Goal: Task Accomplishment & Management: Manage account settings

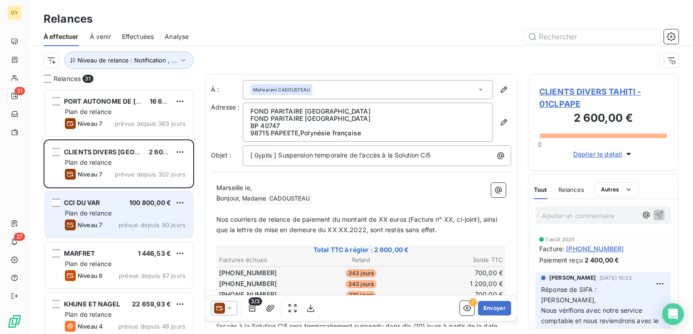
click at [147, 215] on div "Plan de relance" at bounding box center [125, 213] width 121 height 9
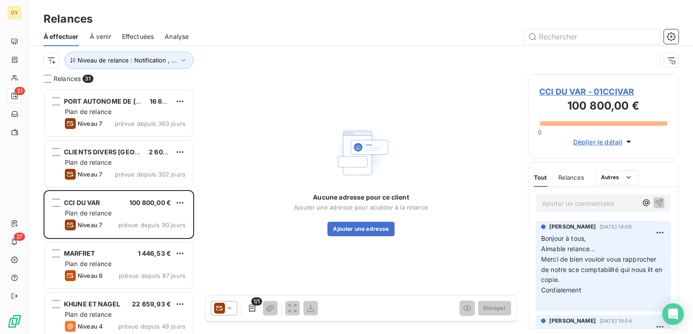
click at [562, 198] on p "Ajouter un commentaire ﻿" at bounding box center [589, 203] width 95 height 11
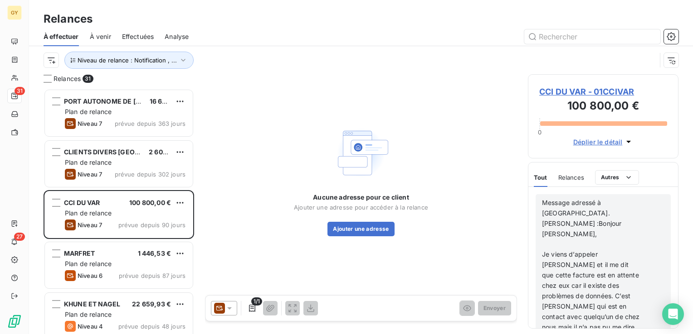
click at [591, 214] on span "Message adressé à [GEOGRAPHIC_DATA]. [PERSON_NAME] :Bonjour [PERSON_NAME]," at bounding box center [582, 218] width 81 height 39
click at [565, 240] on p "﻿" at bounding box center [591, 245] width 99 height 10
click at [644, 245] on div "Message adressé à [GEOGRAPHIC_DATA]. [PERSON_NAME] : Bonjour [PERSON_NAME], Je …" at bounding box center [603, 337] width 122 height 281
click at [628, 299] on p "Je viens d’appeler [PERSON_NAME] et il me dit que cette facture est en attente …" at bounding box center [591, 317] width 99 height 155
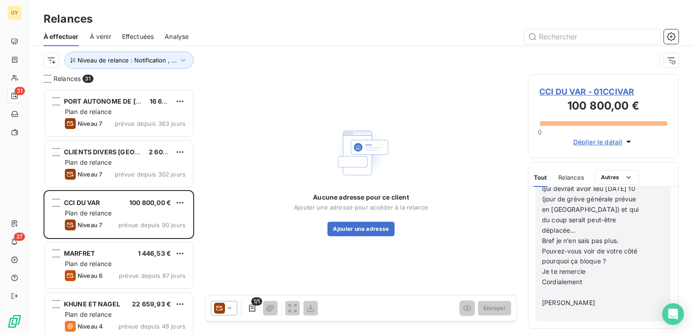
scroll to position [3468, 0]
click at [656, 182] on icon "button" at bounding box center [660, 178] width 8 height 8
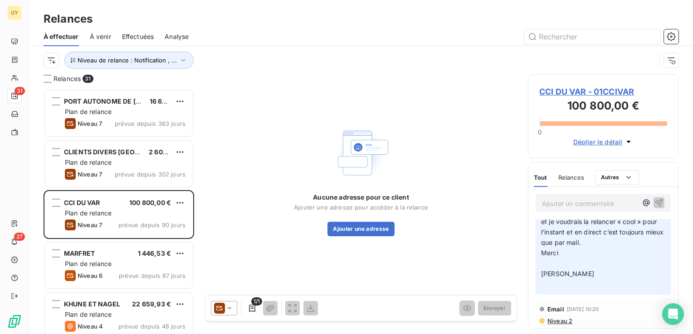
scroll to position [3459, 0]
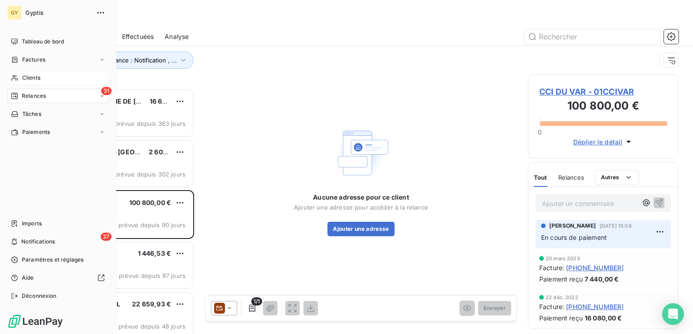
click at [26, 78] on span "Clients" at bounding box center [31, 78] width 18 height 8
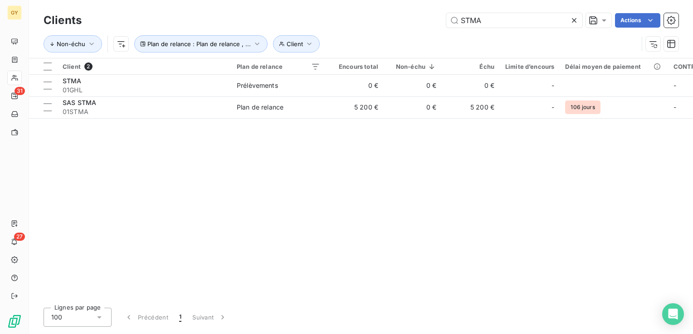
drag, startPoint x: 479, startPoint y: 21, endPoint x: 423, endPoint y: 18, distance: 55.9
click at [423, 18] on div "STMA Actions" at bounding box center [385, 20] width 586 height 15
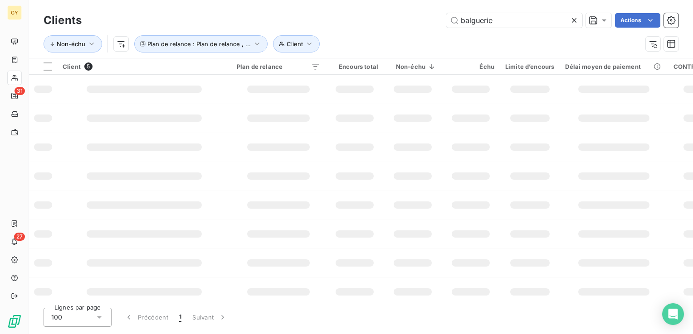
type input "balguerie"
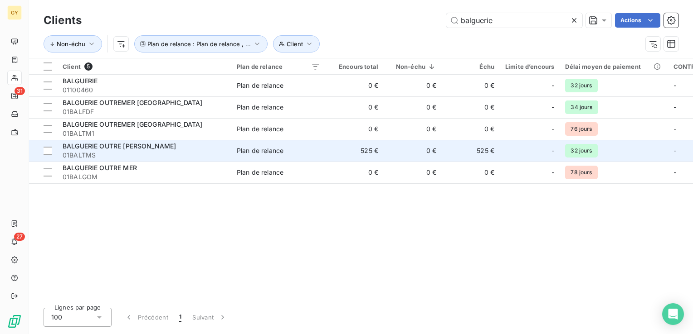
click at [299, 155] on td "Plan de relance" at bounding box center [278, 151] width 94 height 22
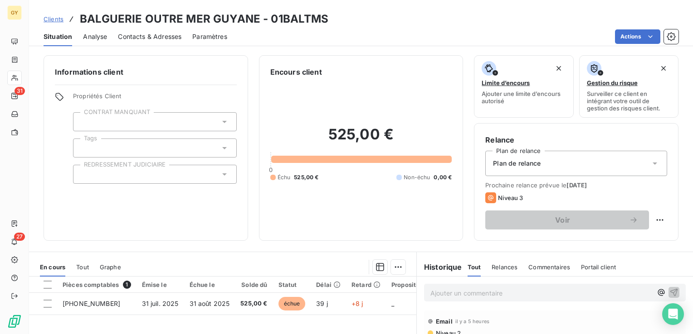
click at [474, 294] on p "Ajouter un commentaire ﻿" at bounding box center [541, 293] width 222 height 11
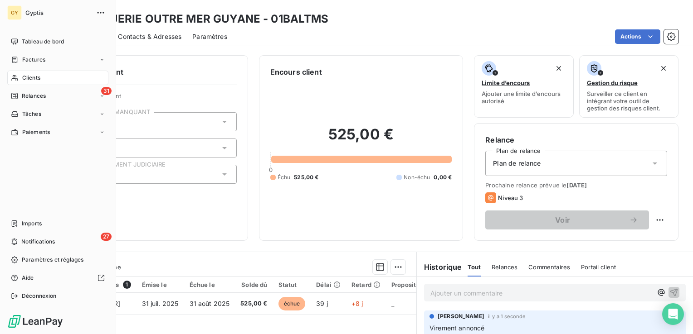
drag, startPoint x: 16, startPoint y: 79, endPoint x: 22, endPoint y: 79, distance: 5.9
click at [17, 79] on icon at bounding box center [14, 78] width 6 height 6
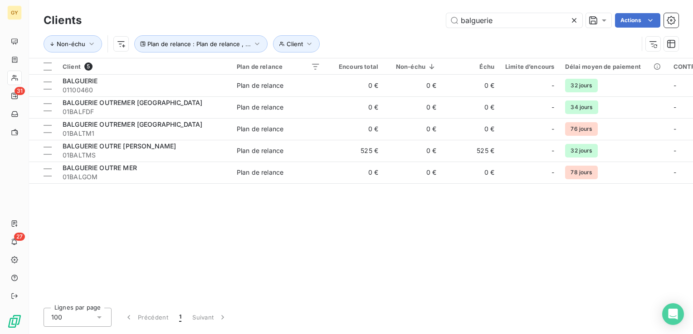
drag, startPoint x: 495, startPoint y: 21, endPoint x: 373, endPoint y: 24, distance: 121.5
click at [402, 29] on div "Clients balguerie Actions" at bounding box center [361, 20] width 634 height 19
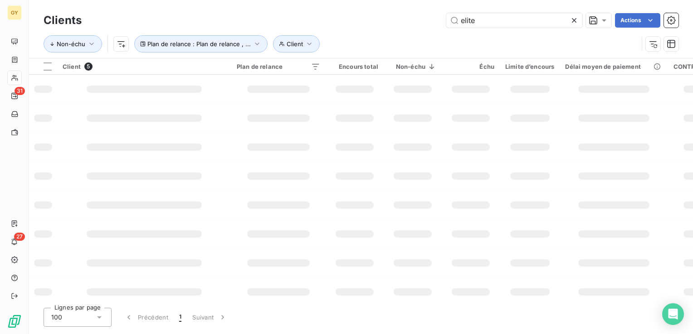
type input "elite"
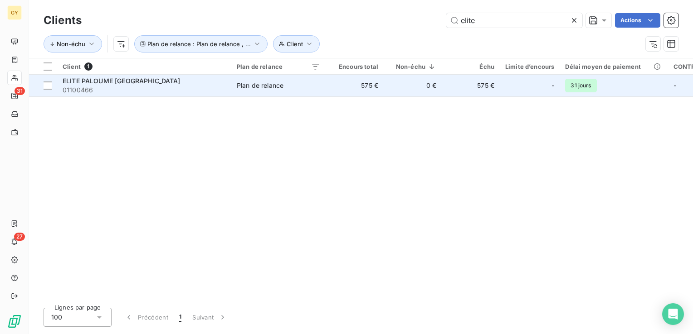
click at [303, 88] on span "Plan de relance" at bounding box center [278, 85] width 83 height 9
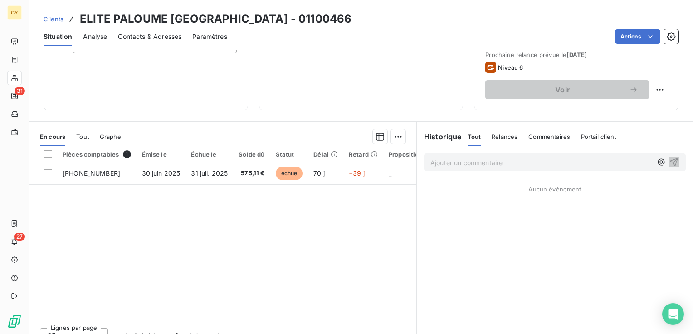
scroll to position [136, 0]
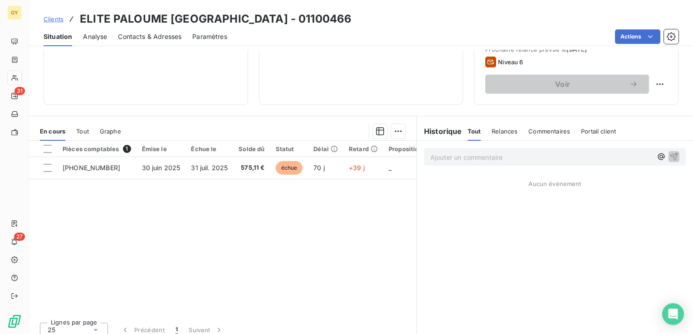
click at [438, 157] on p "Ajouter un commentaire ﻿" at bounding box center [541, 157] width 222 height 11
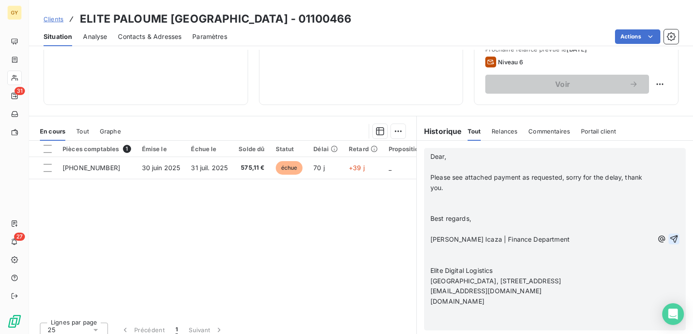
click at [669, 236] on icon "button" at bounding box center [673, 239] width 9 height 9
